Goal: Information Seeking & Learning: Learn about a topic

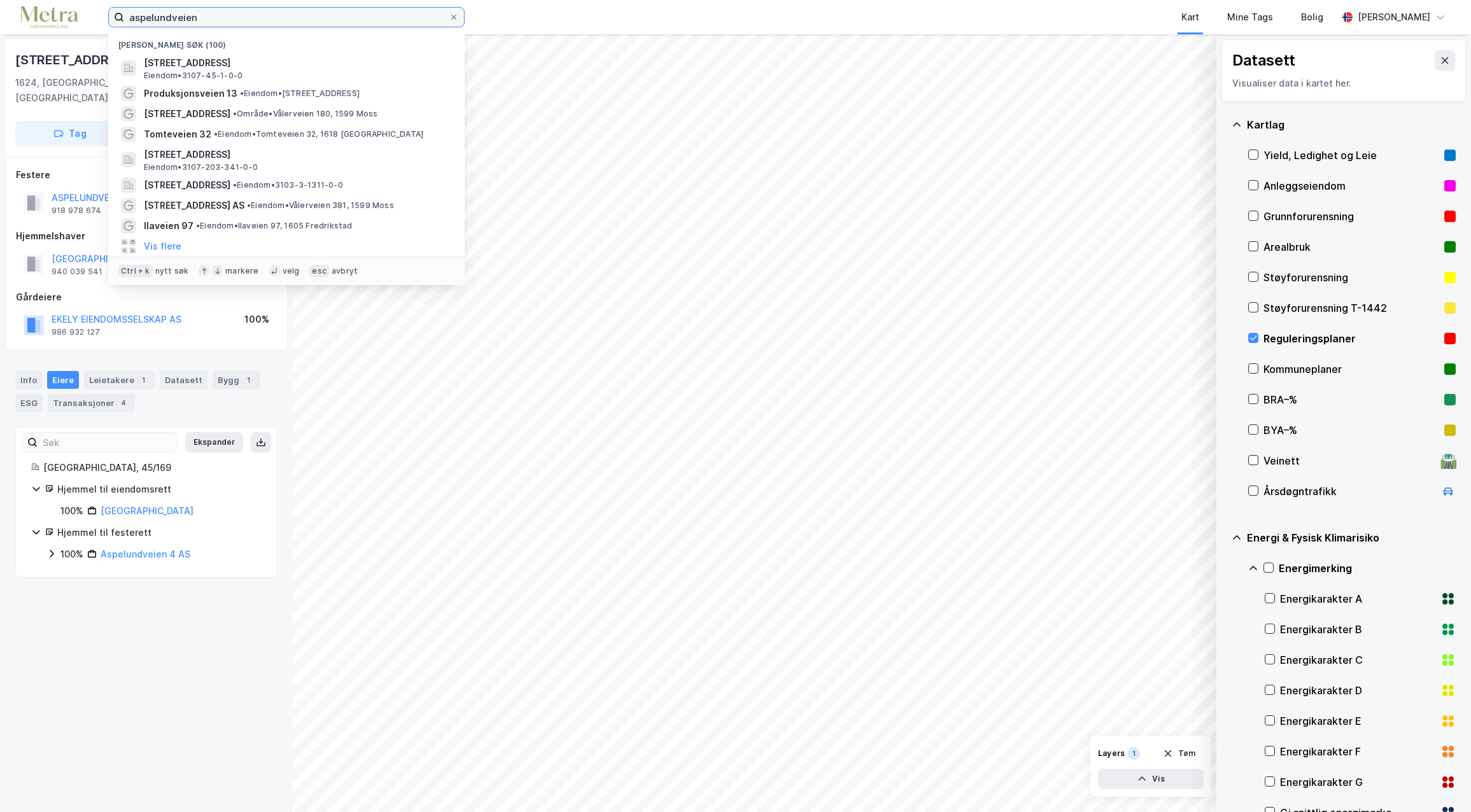
drag, startPoint x: 195, startPoint y: 19, endPoint x: 98, endPoint y: 18, distance: 97.0
click at [98, 18] on div "aspelundveien Nylige søk (100) [STREET_ADDRESS], [GEOGRAPHIC_DATA], FREDRIKSTAD…" at bounding box center [736, 17] width 1471 height 34
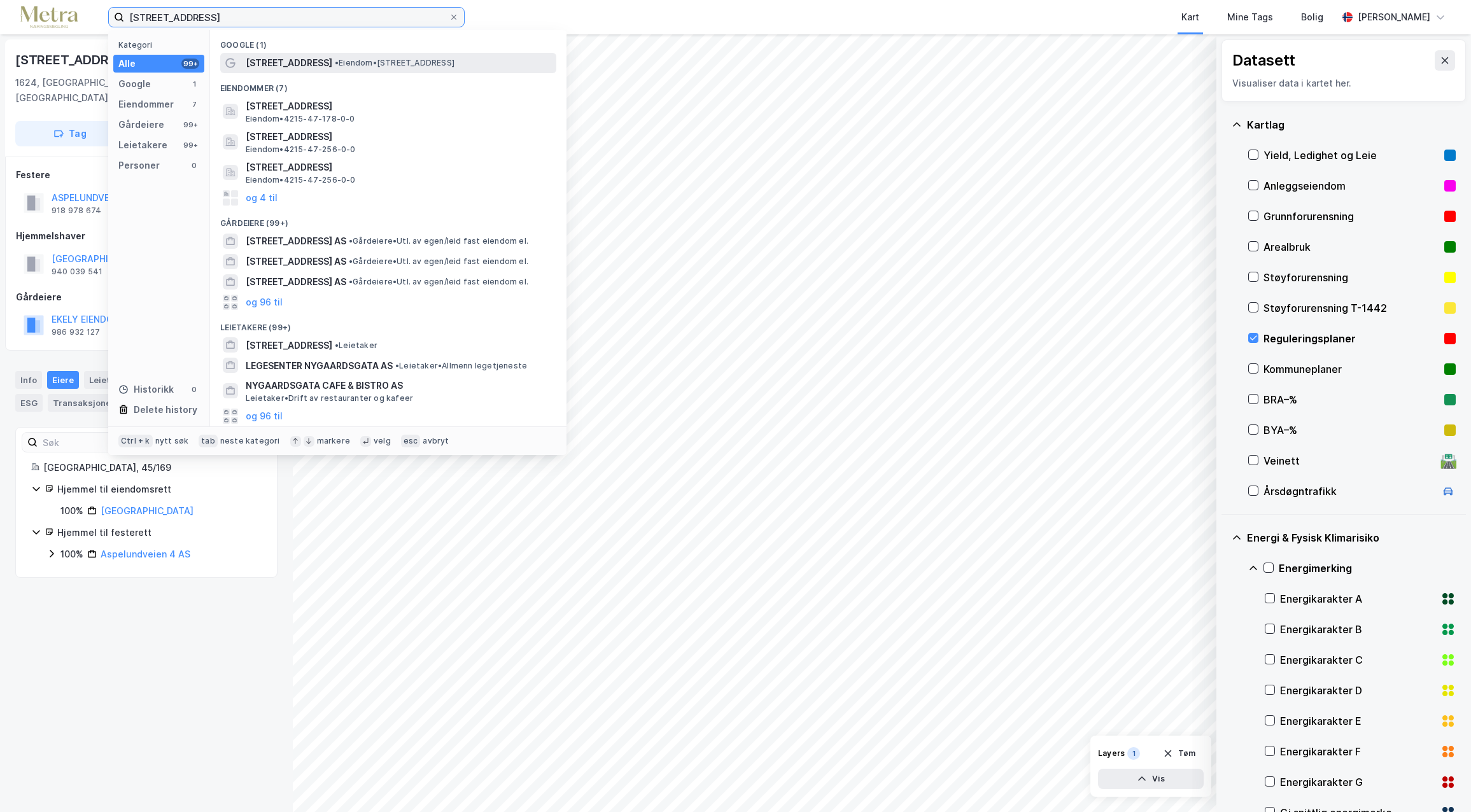
type input "[STREET_ADDRESS]"
click at [335, 64] on span "• Eiendom • [STREET_ADDRESS]" at bounding box center [395, 63] width 119 height 10
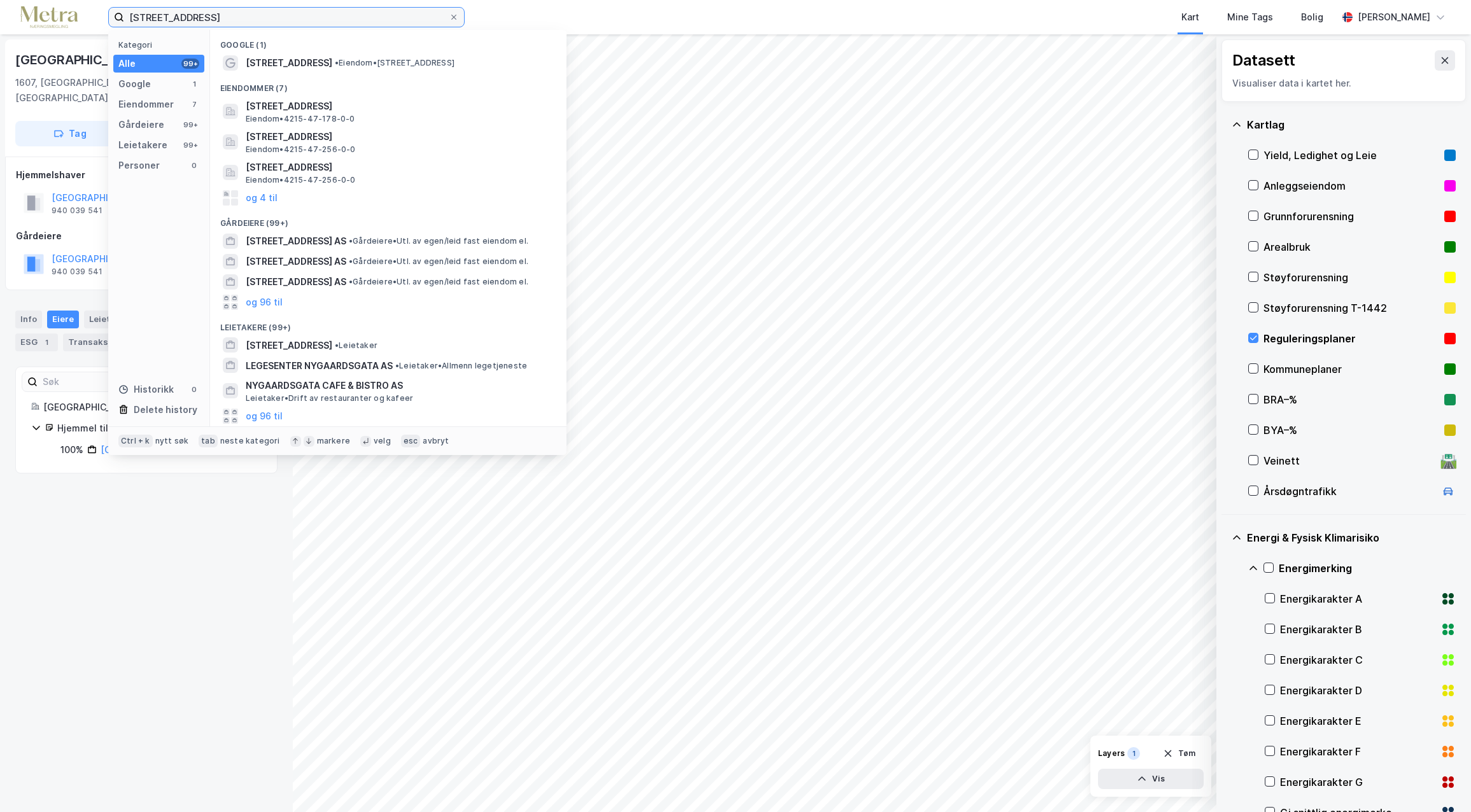
click at [219, 22] on input "[STREET_ADDRESS]" at bounding box center [286, 17] width 324 height 19
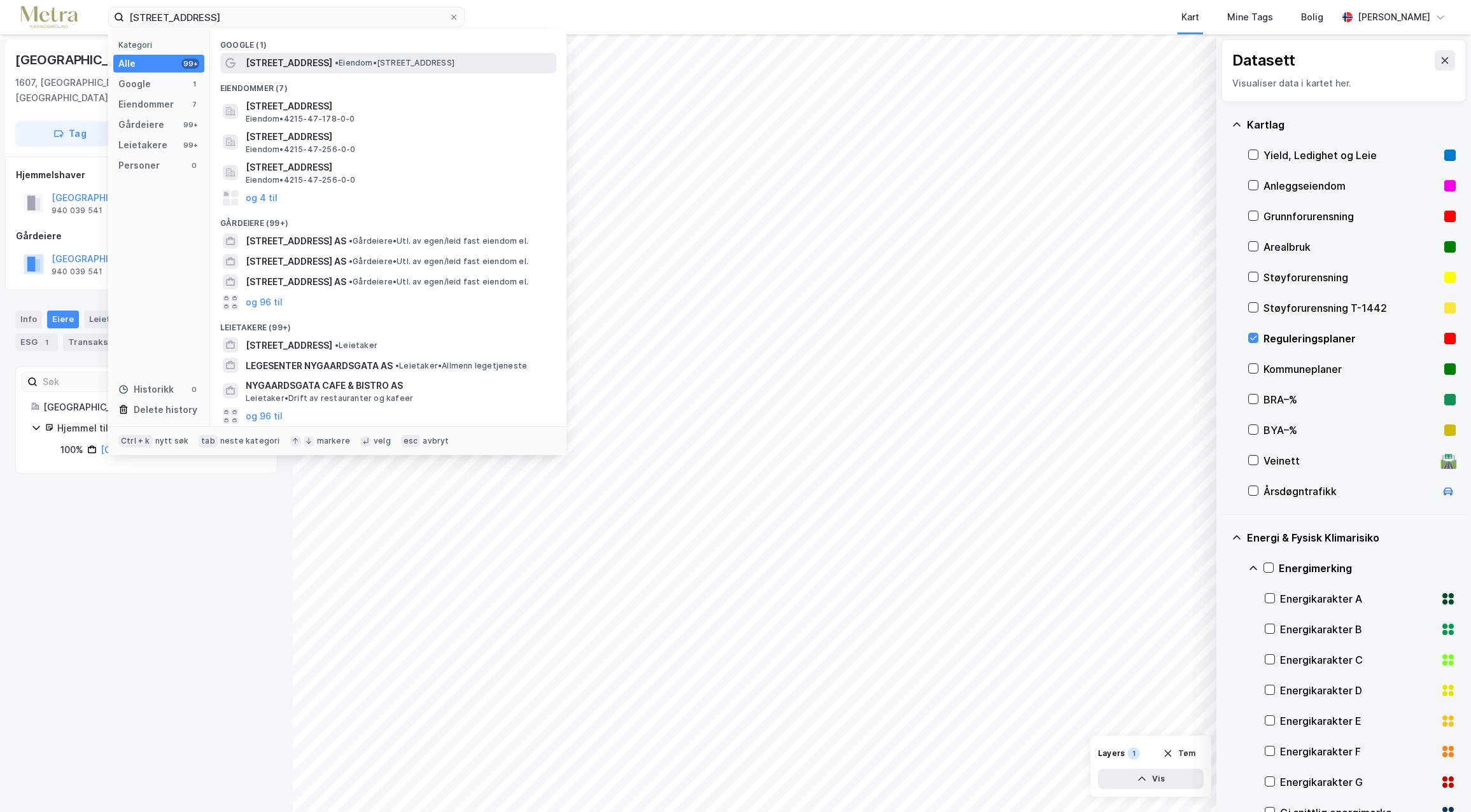
click at [287, 60] on span "[STREET_ADDRESS]" at bounding box center [289, 63] width 87 height 15
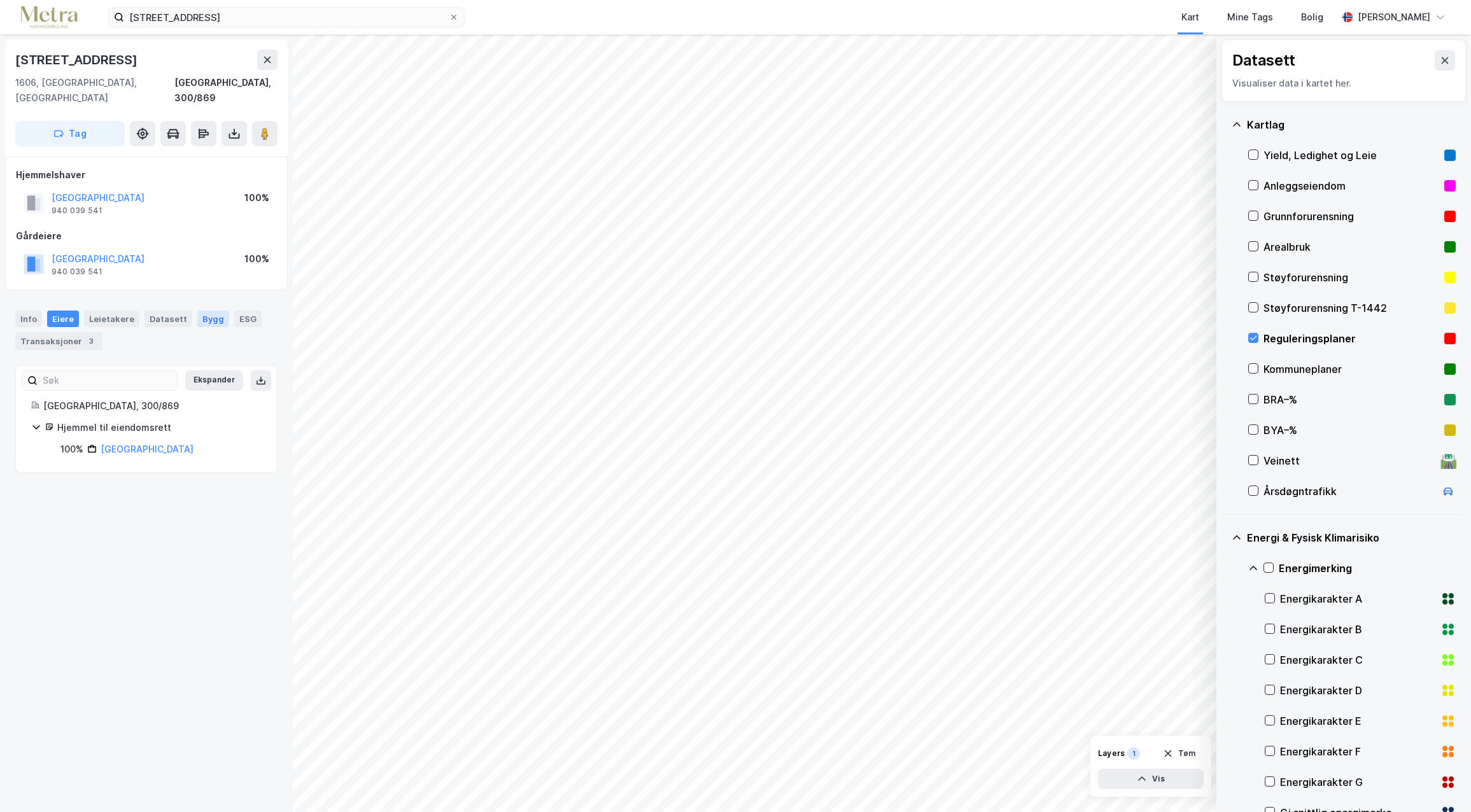
click at [198, 310] on div "Bygg" at bounding box center [213, 318] width 32 height 16
click at [160, 310] on div "Datasett" at bounding box center [169, 318] width 48 height 16
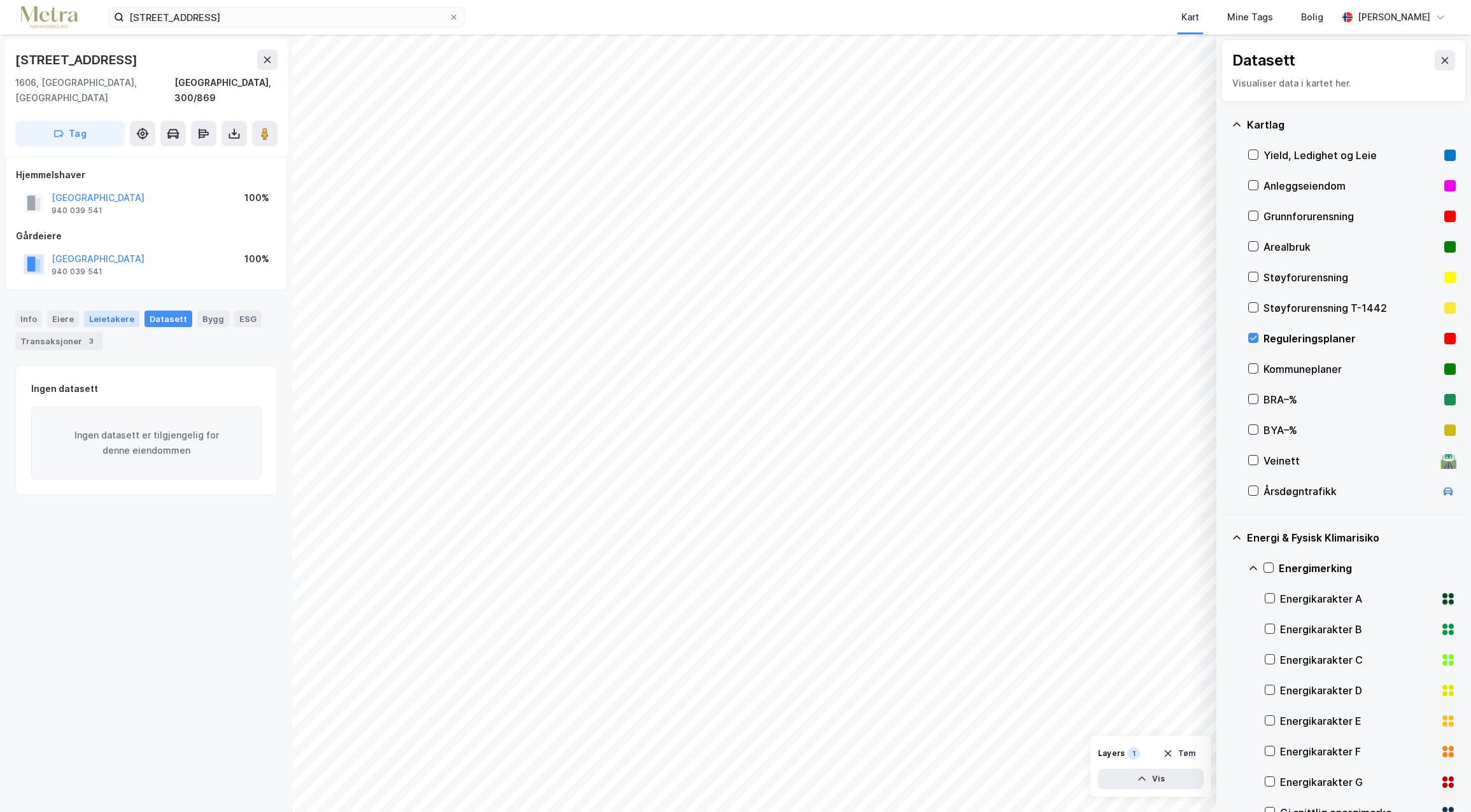
click at [120, 310] on div "Leietakere" at bounding box center [112, 318] width 55 height 16
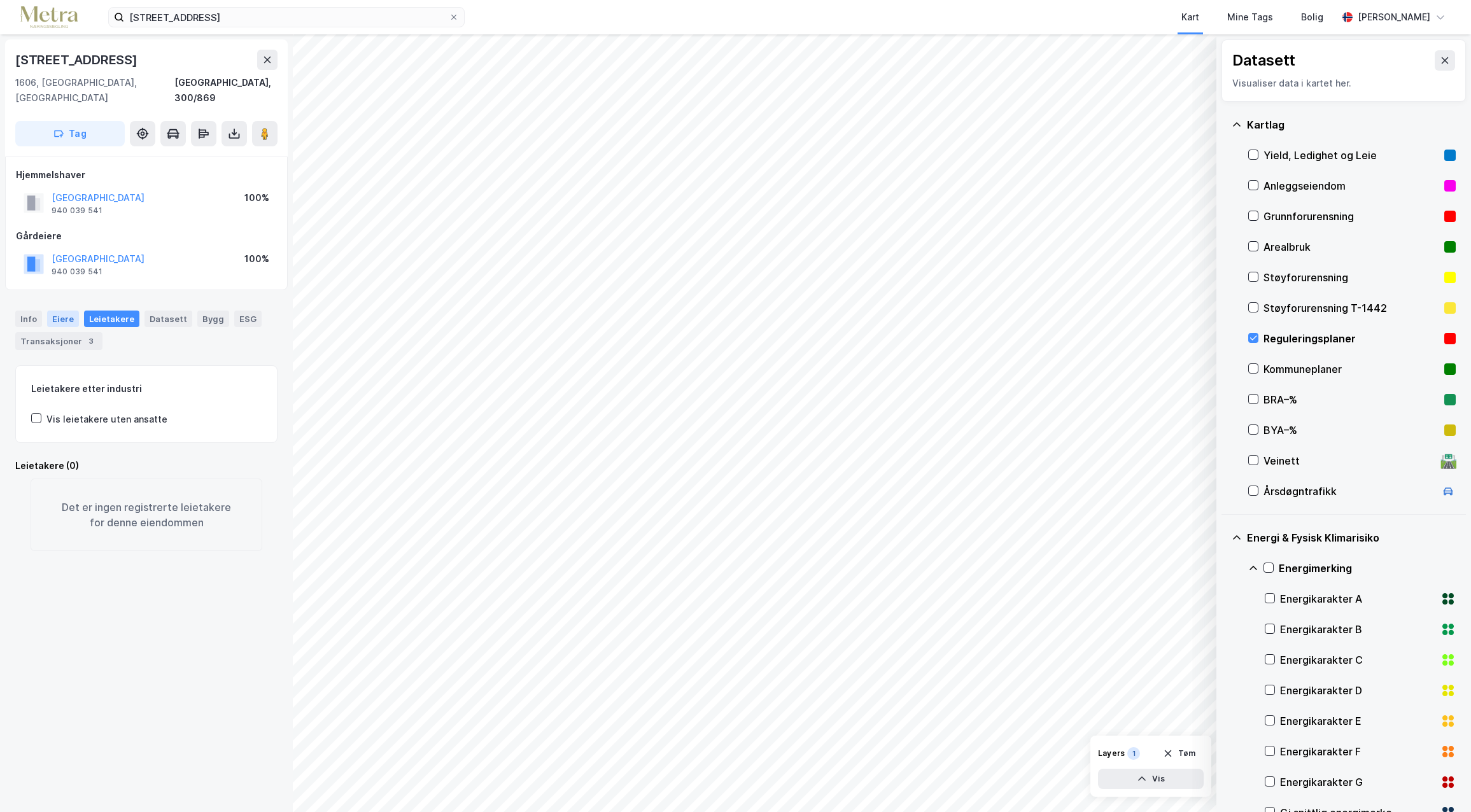
click at [68, 310] on div "Eiere" at bounding box center [63, 318] width 32 height 16
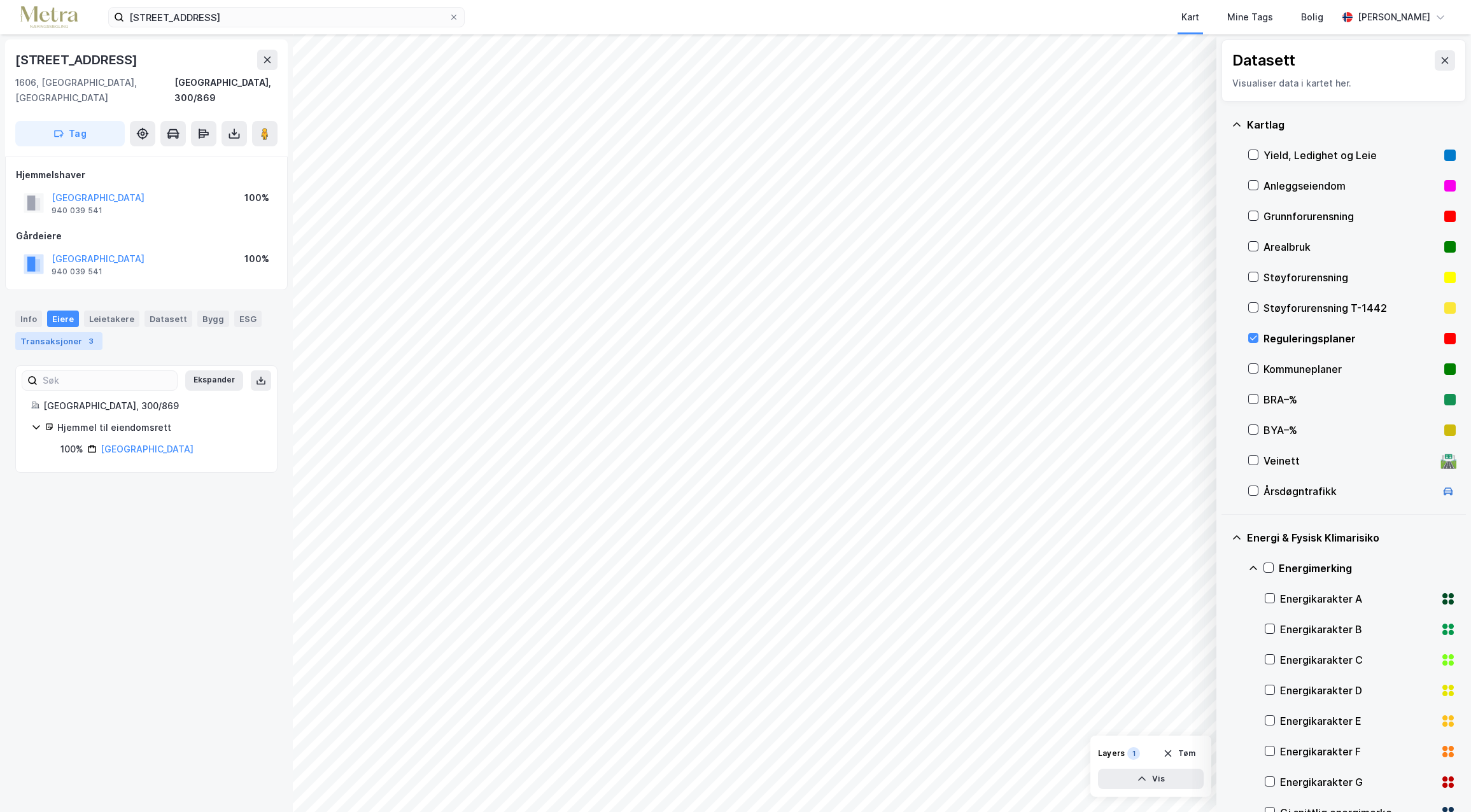
click at [57, 332] on div "Transaksjoner 3" at bounding box center [58, 341] width 87 height 18
